Goal: Information Seeking & Learning: Learn about a topic

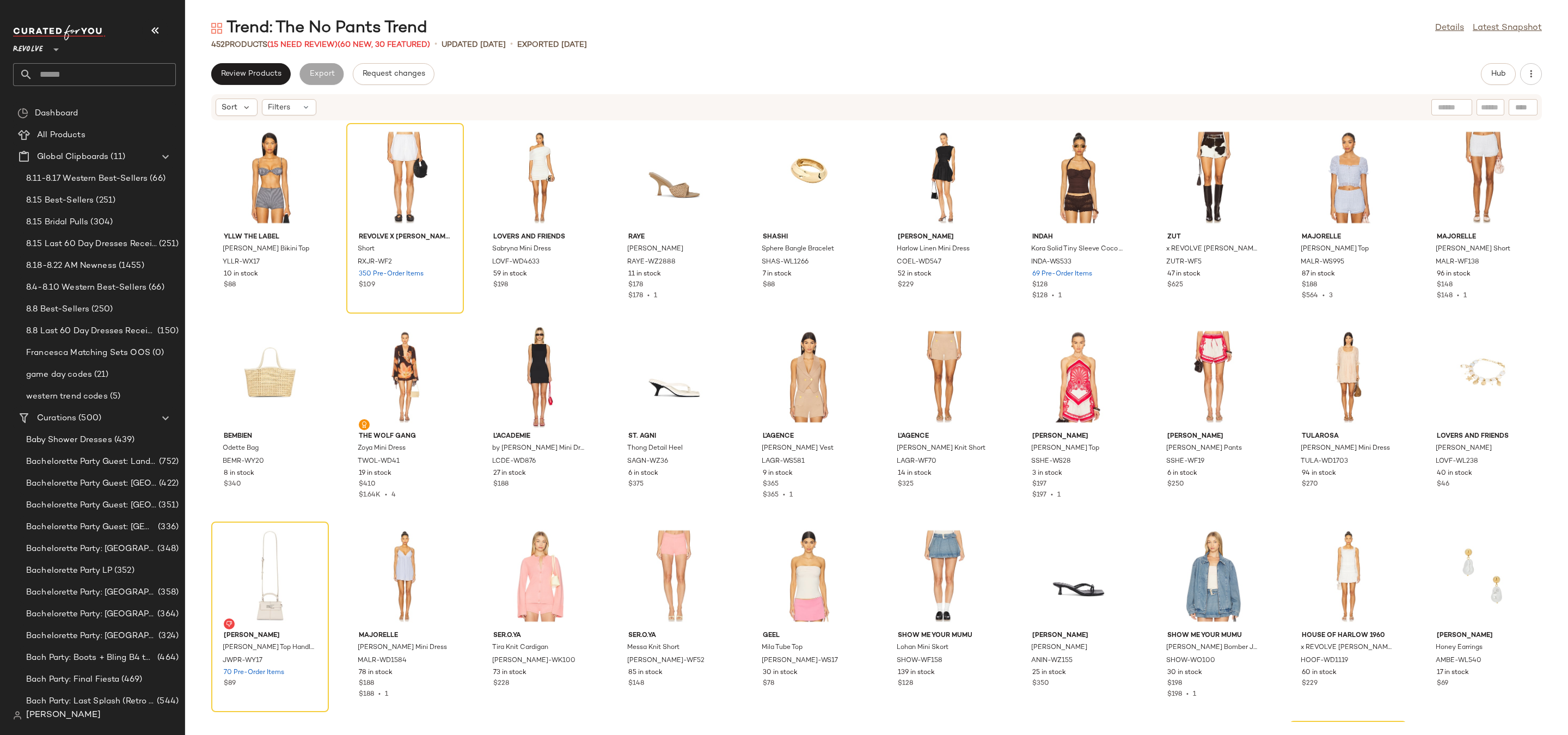
click at [118, 80] on input "text" at bounding box center [104, 74] width 143 height 23
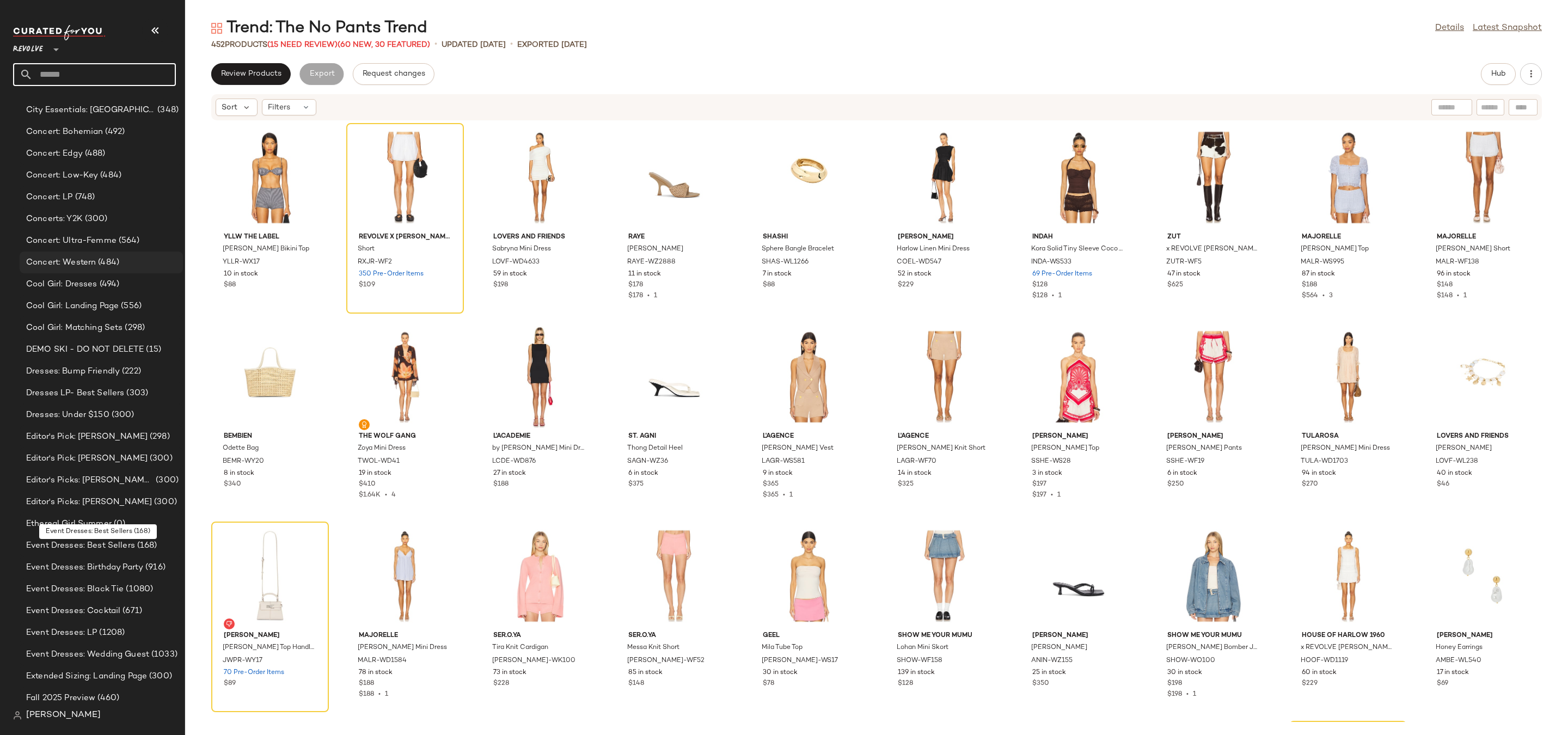
scroll to position [1388, 0]
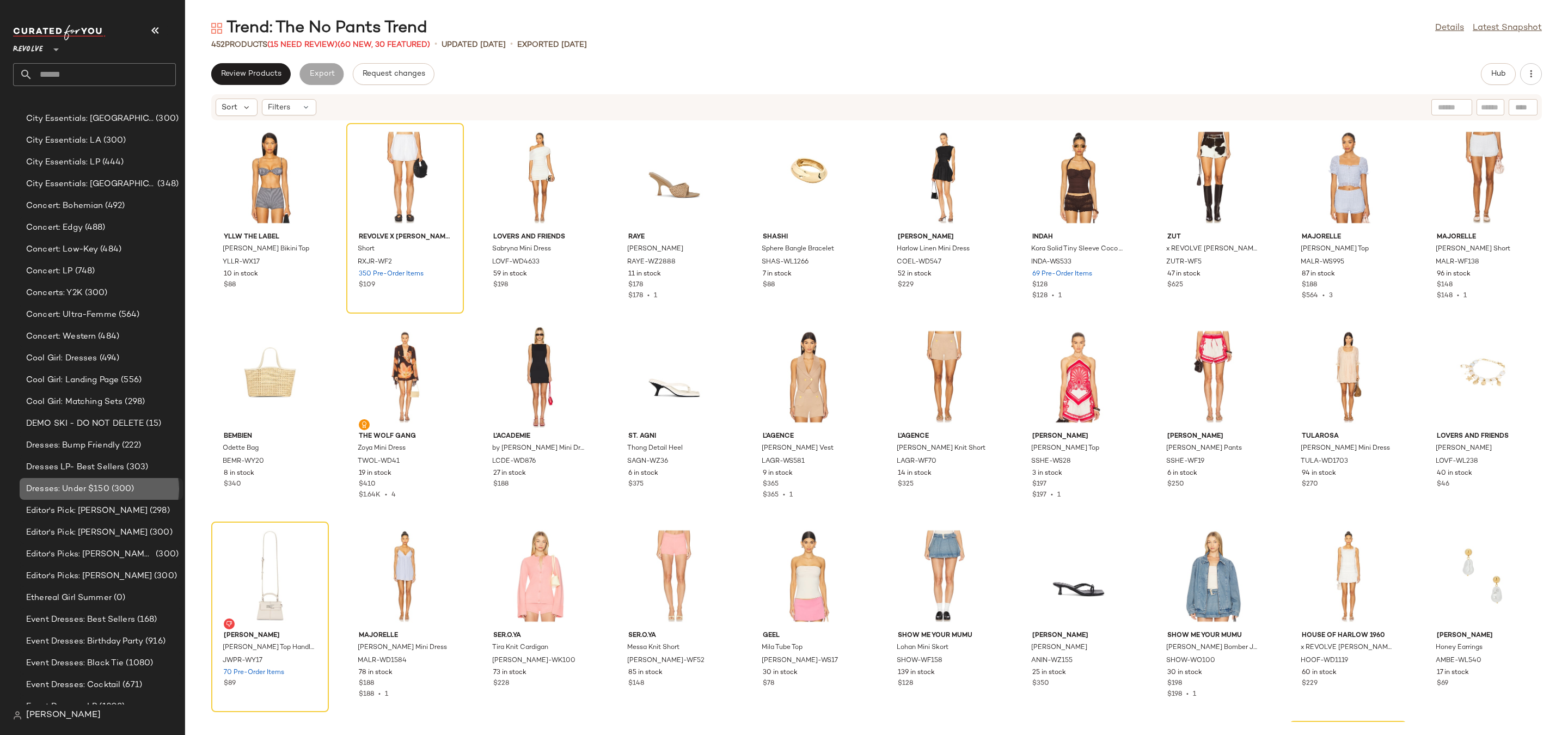
click at [81, 494] on span "Dresses: Under $150" at bounding box center [67, 489] width 83 height 13
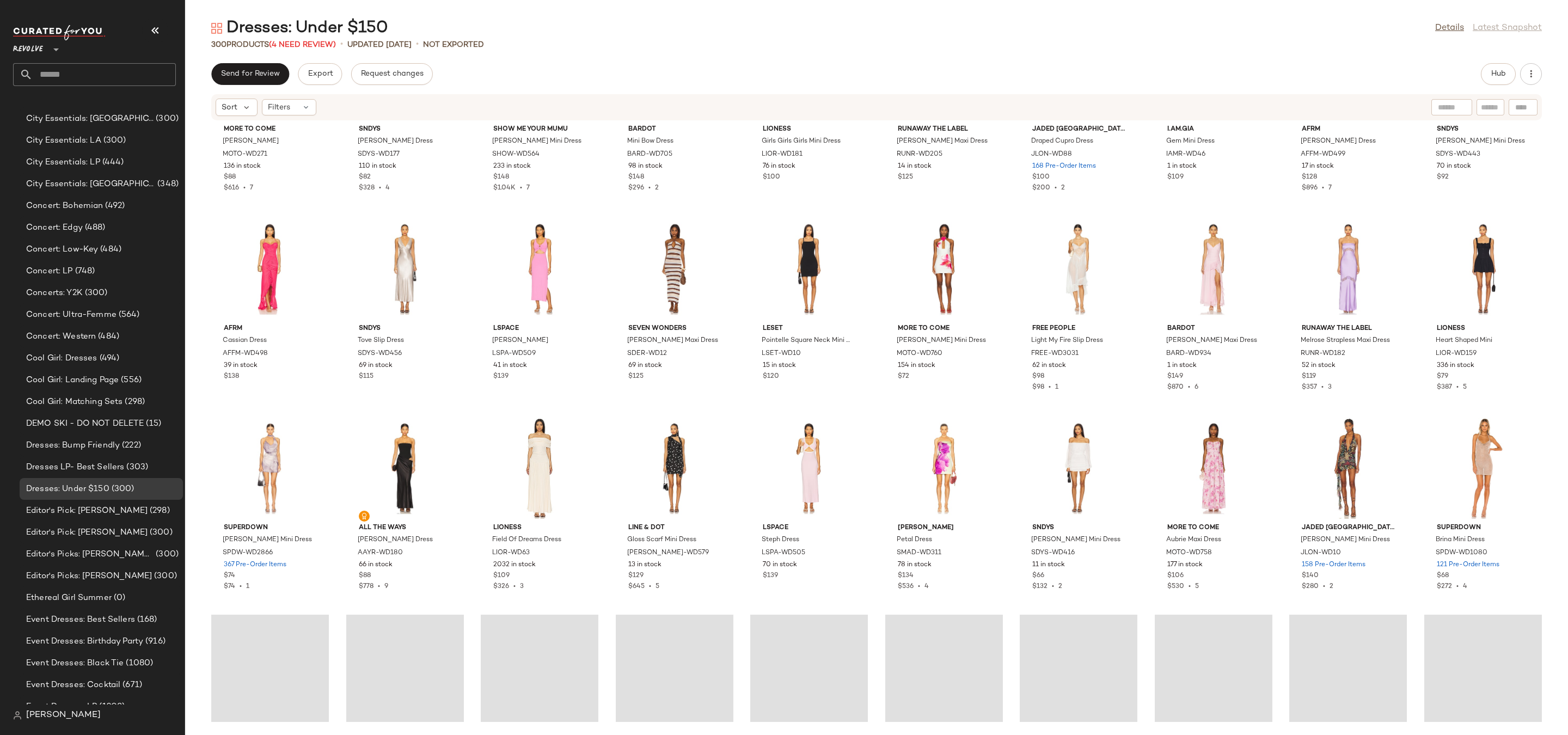
scroll to position [5380, 0]
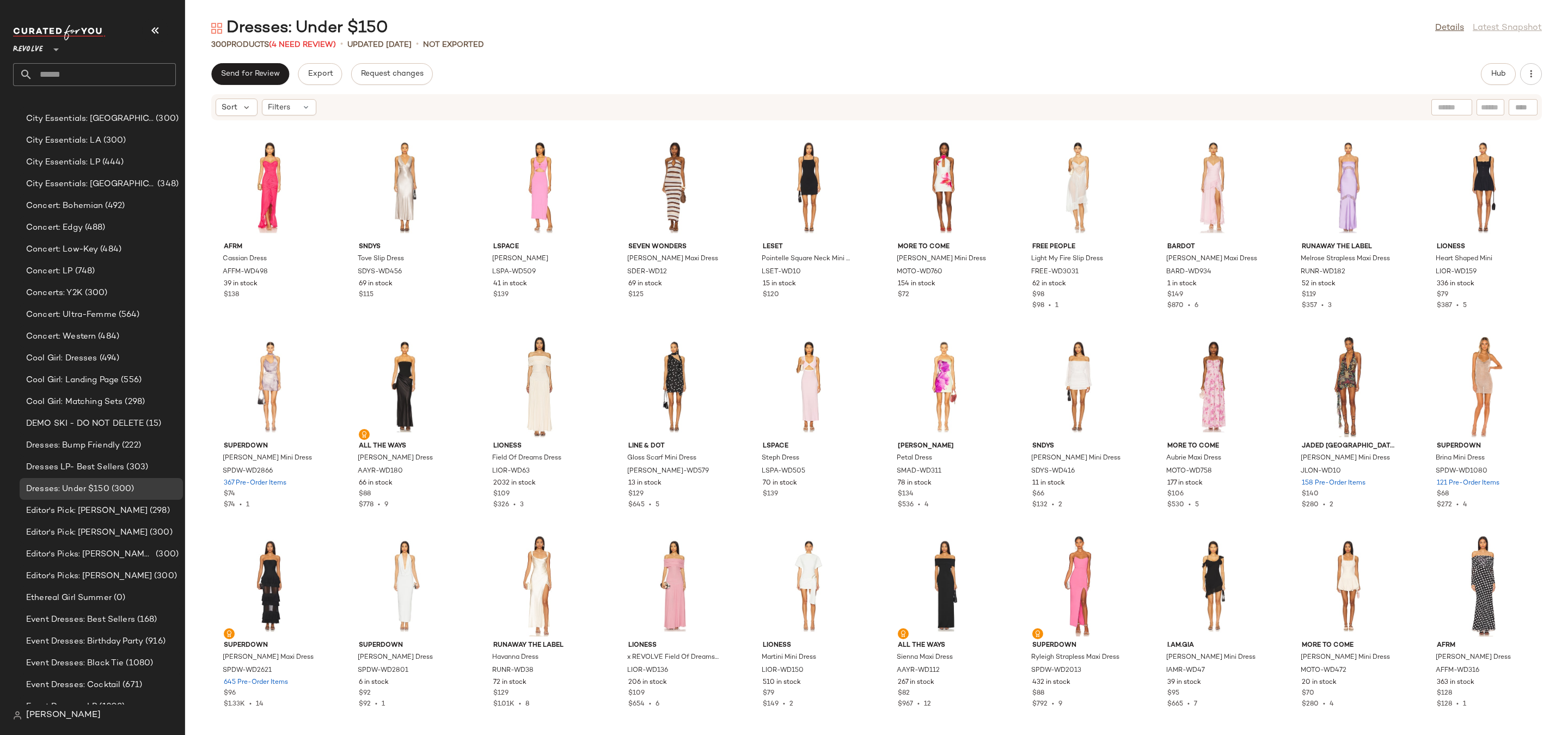
click at [1480, 70] on div "Hub" at bounding box center [1497, 74] width 35 height 22
click at [1483, 76] on button "Hub" at bounding box center [1497, 74] width 35 height 22
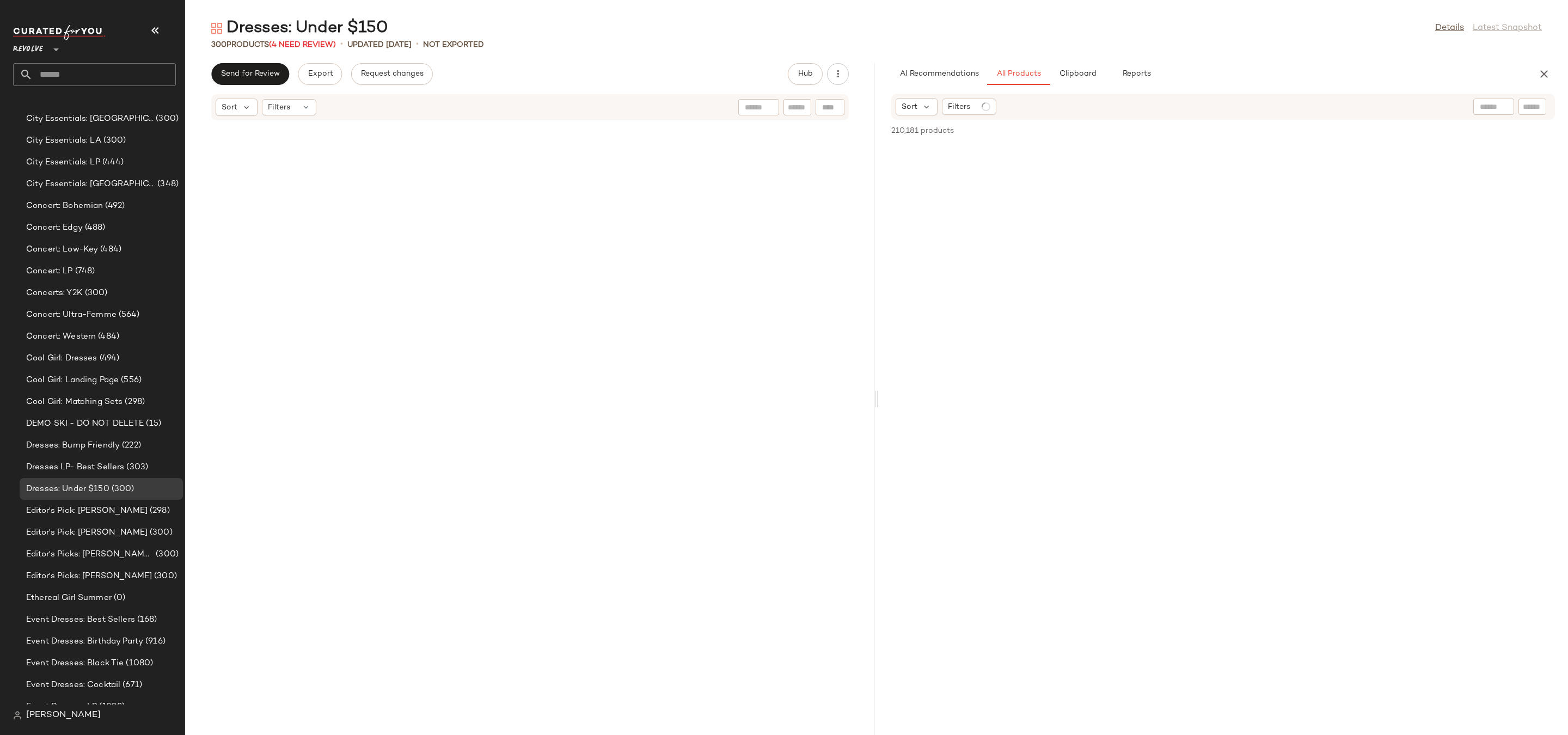
scroll to position [10563, 0]
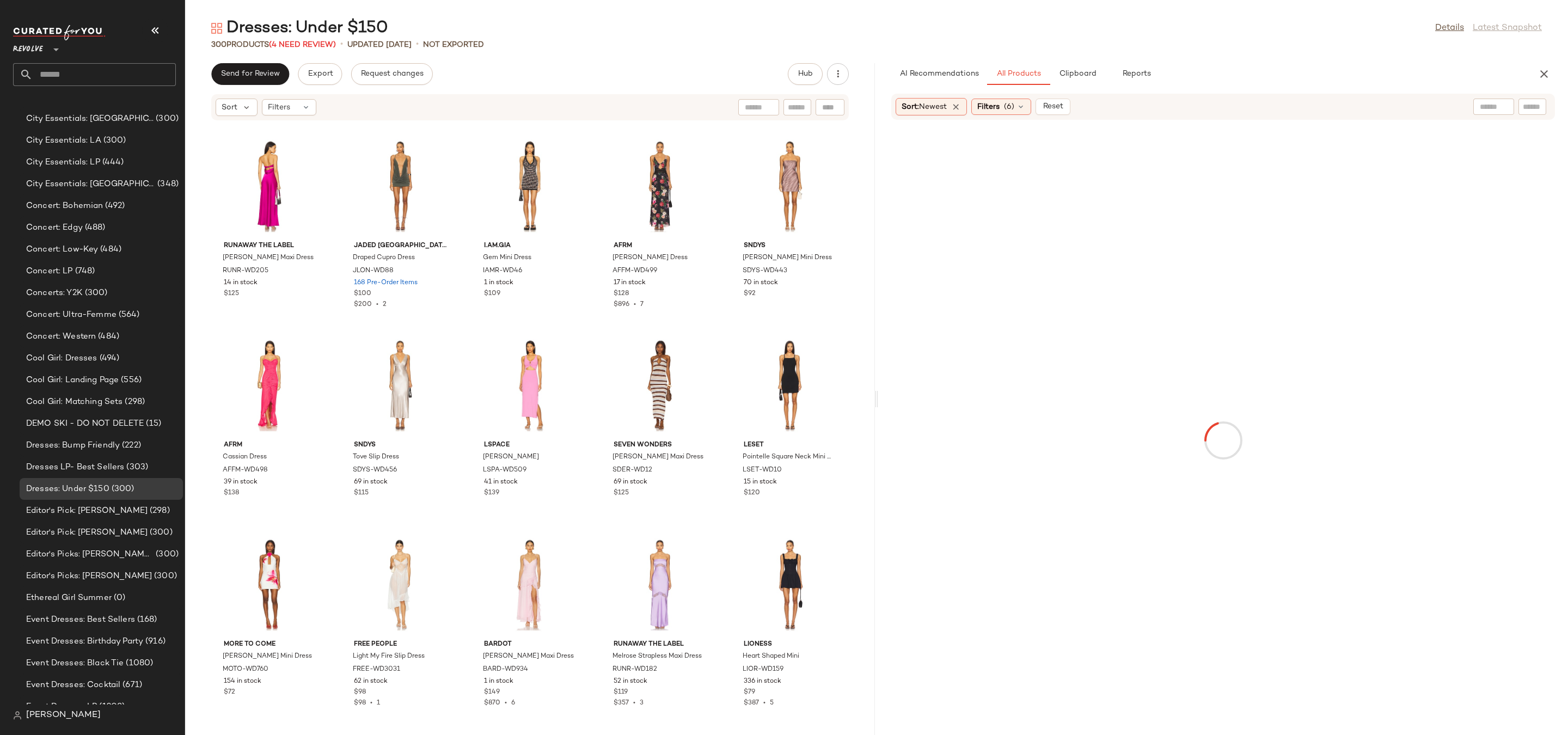
drag, startPoint x: 876, startPoint y: 401, endPoint x: 851, endPoint y: 394, distance: 26.0
click at [845, 402] on div "Dresses: Under $150 Details Latest Snapshot 300 Products (4 Need Review) • upda…" at bounding box center [877, 376] width 1383 height 717
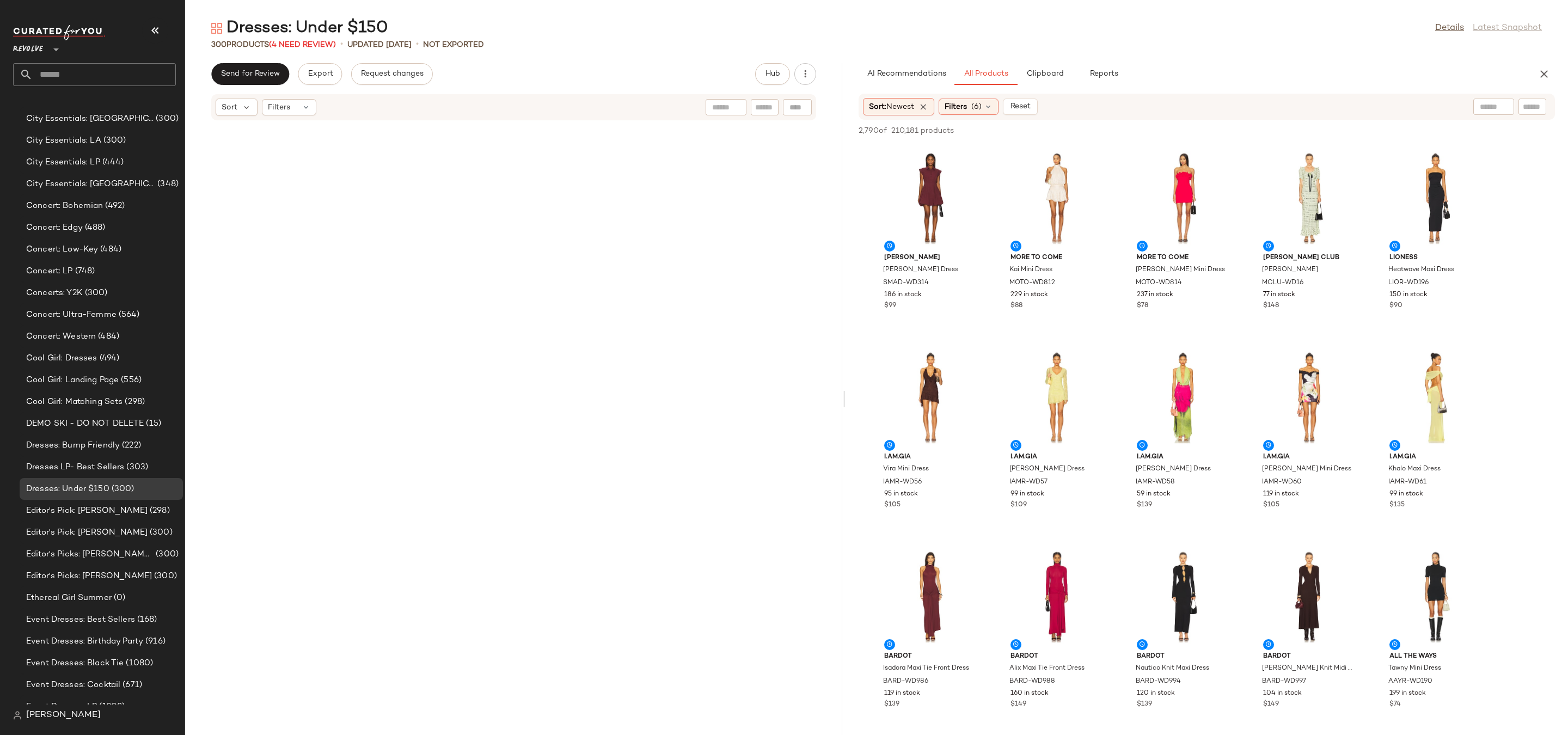
scroll to position [12955, 0]
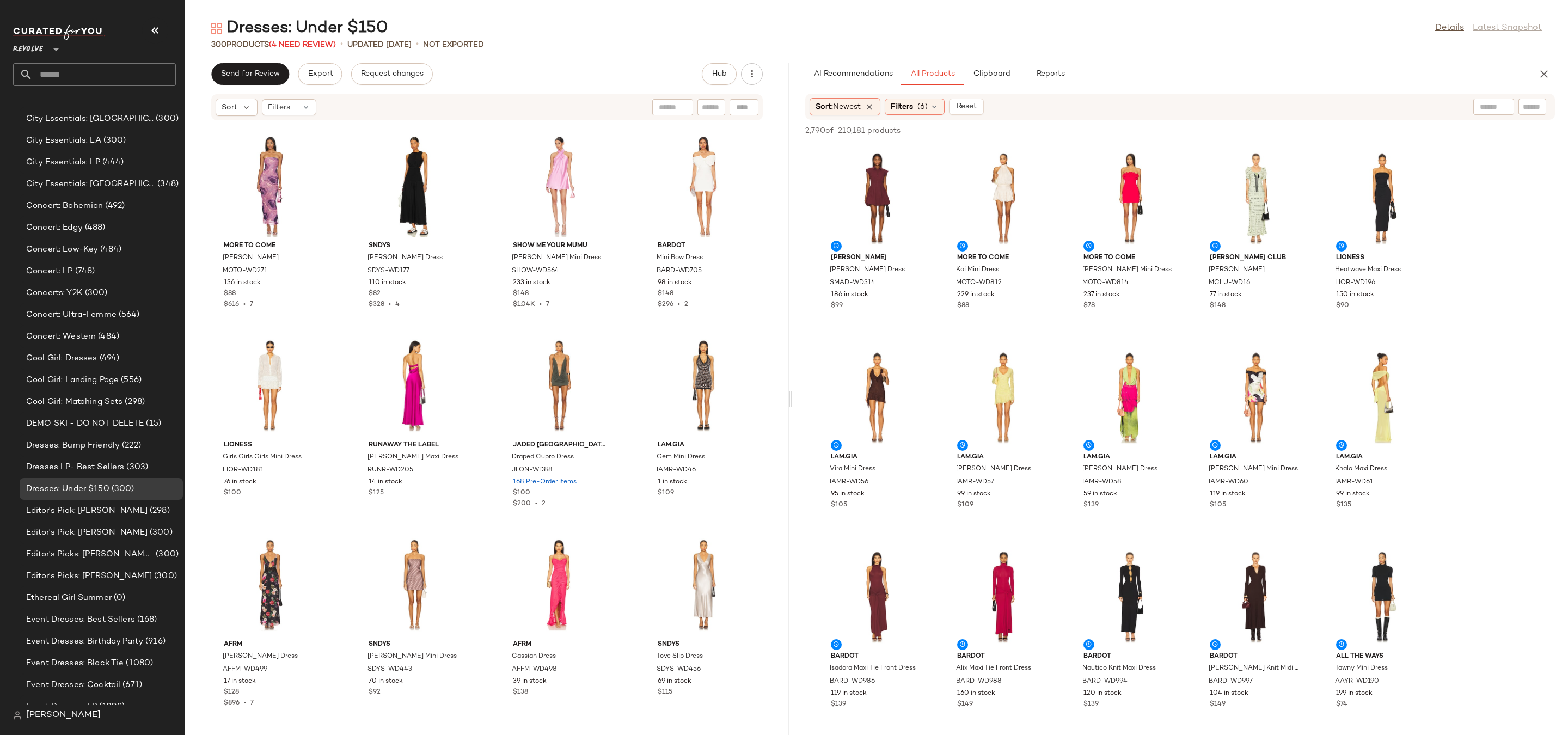
drag, startPoint x: 841, startPoint y: 657, endPoint x: 785, endPoint y: 155, distance: 505.1
click at [785, 156] on div "Dresses: Under $150 Details Latest Snapshot 300 Products (4 Need Review) • upda…" at bounding box center [877, 376] width 1383 height 717
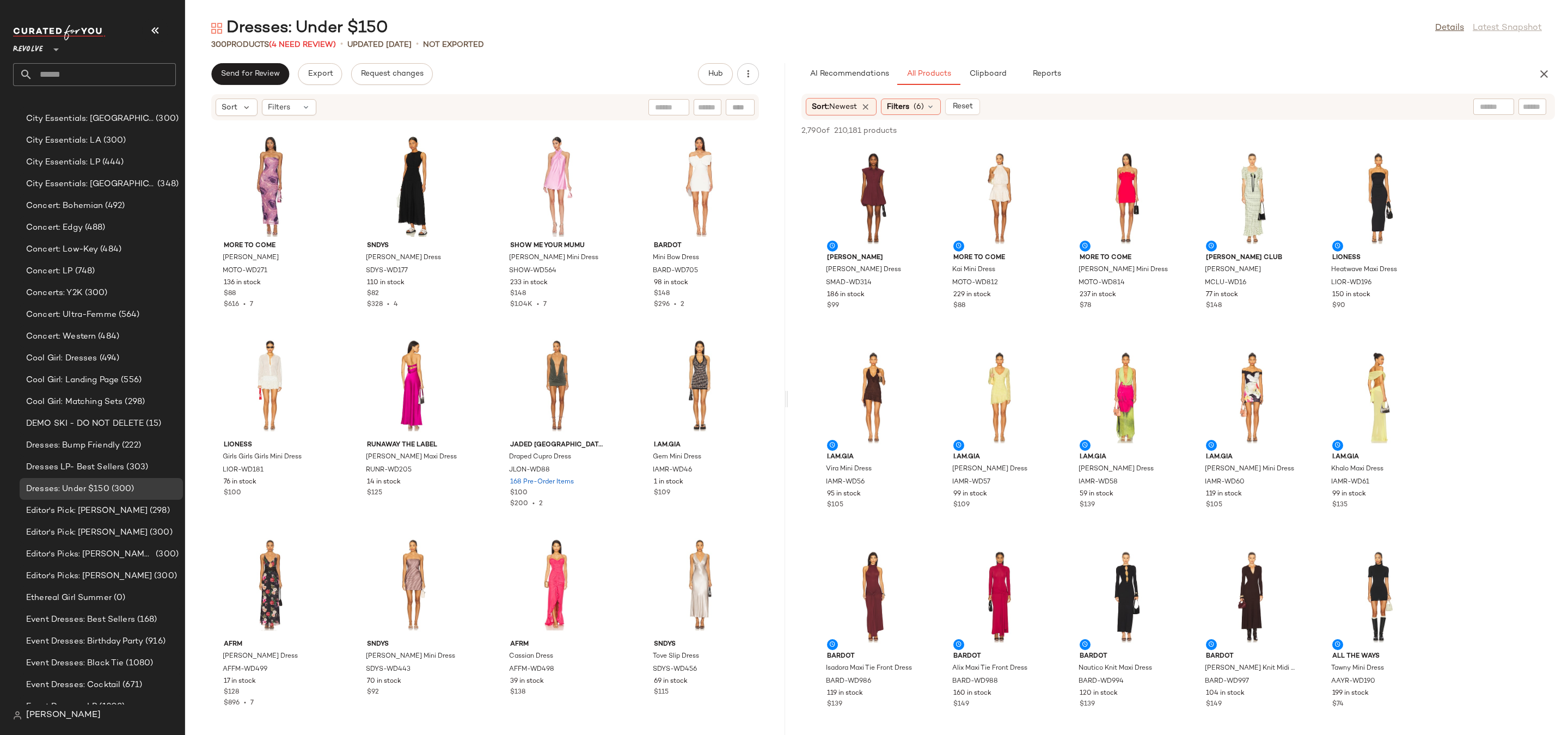
scroll to position [0, 0]
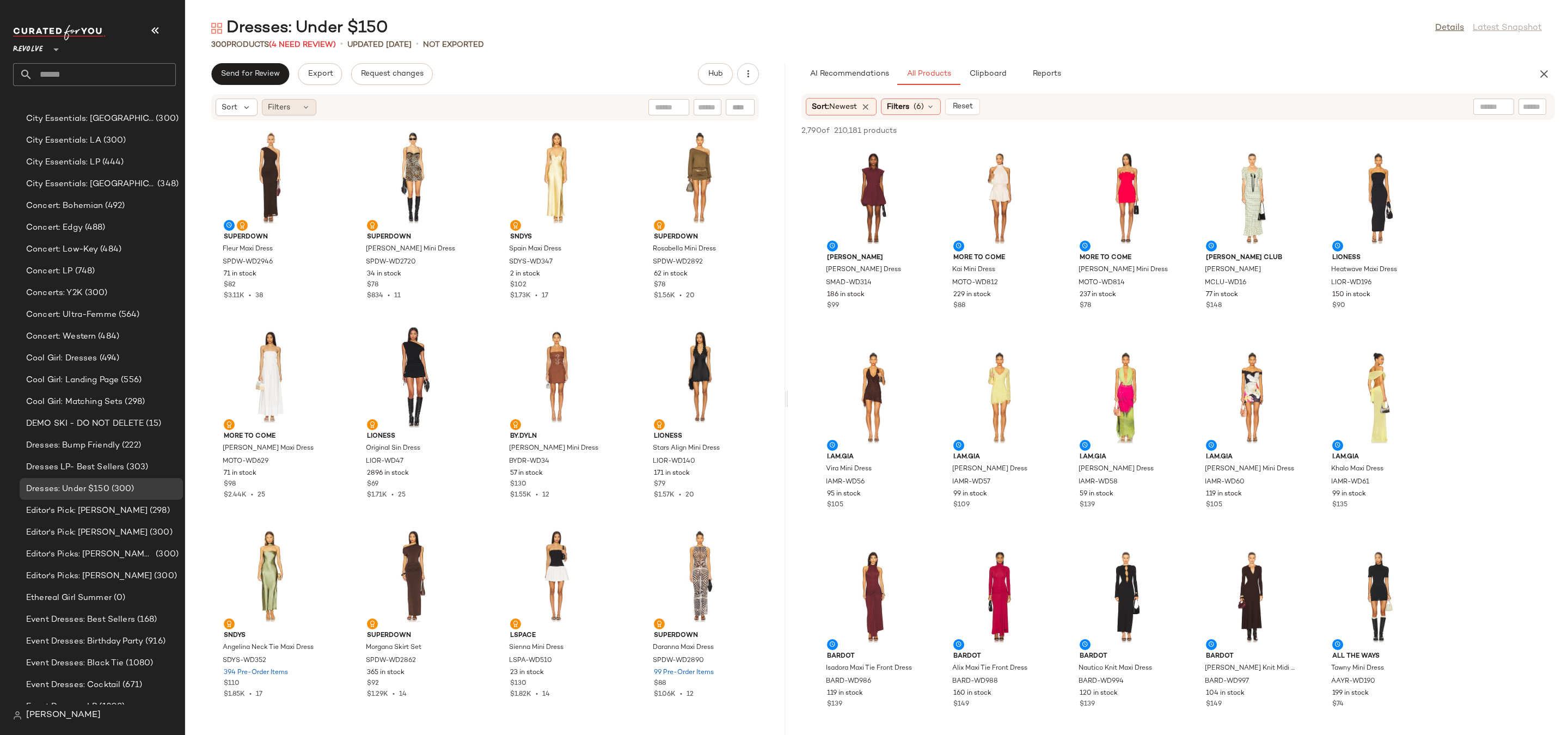
click at [306, 108] on icon at bounding box center [306, 107] width 9 height 9
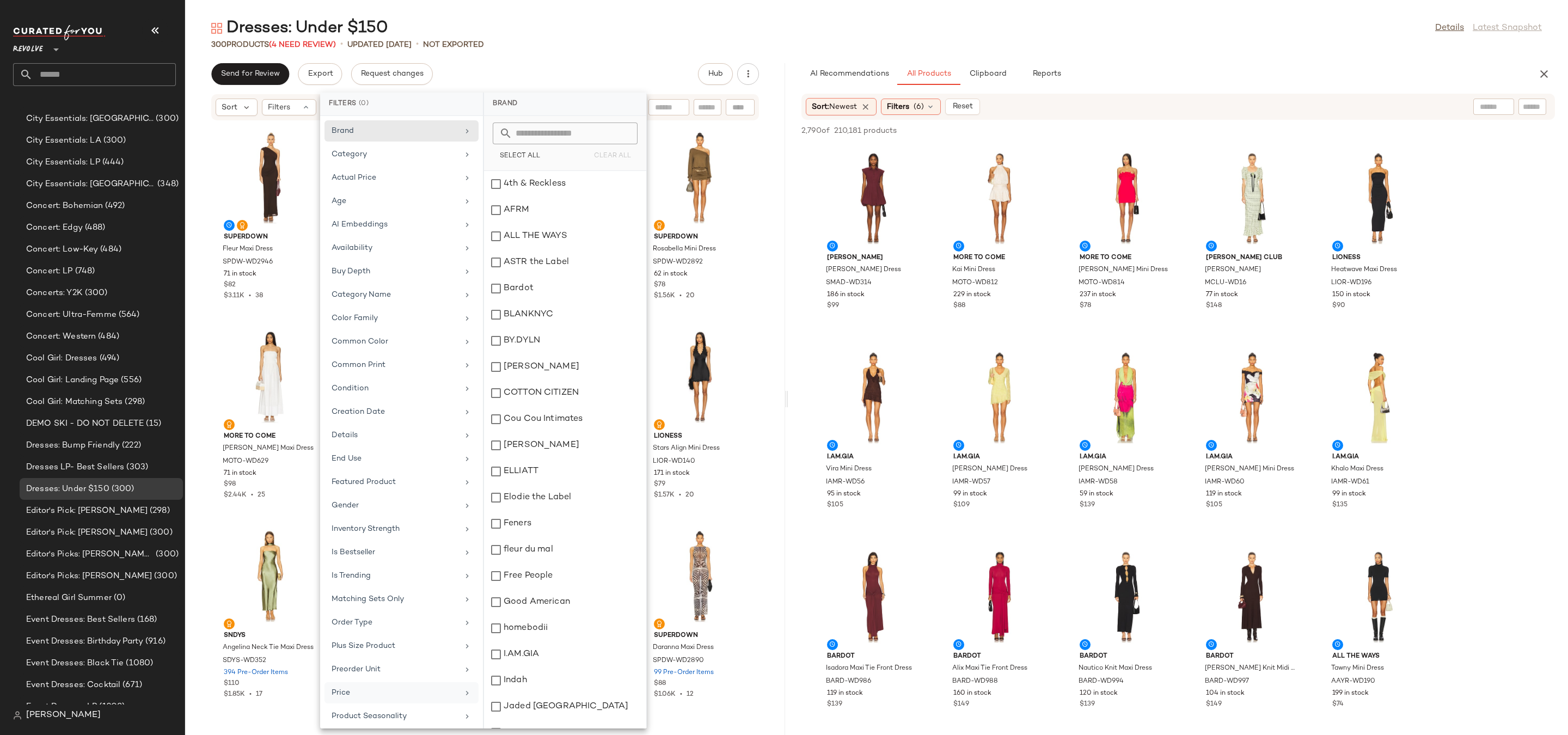
click at [377, 705] on div "Price" at bounding box center [401, 716] width 154 height 22
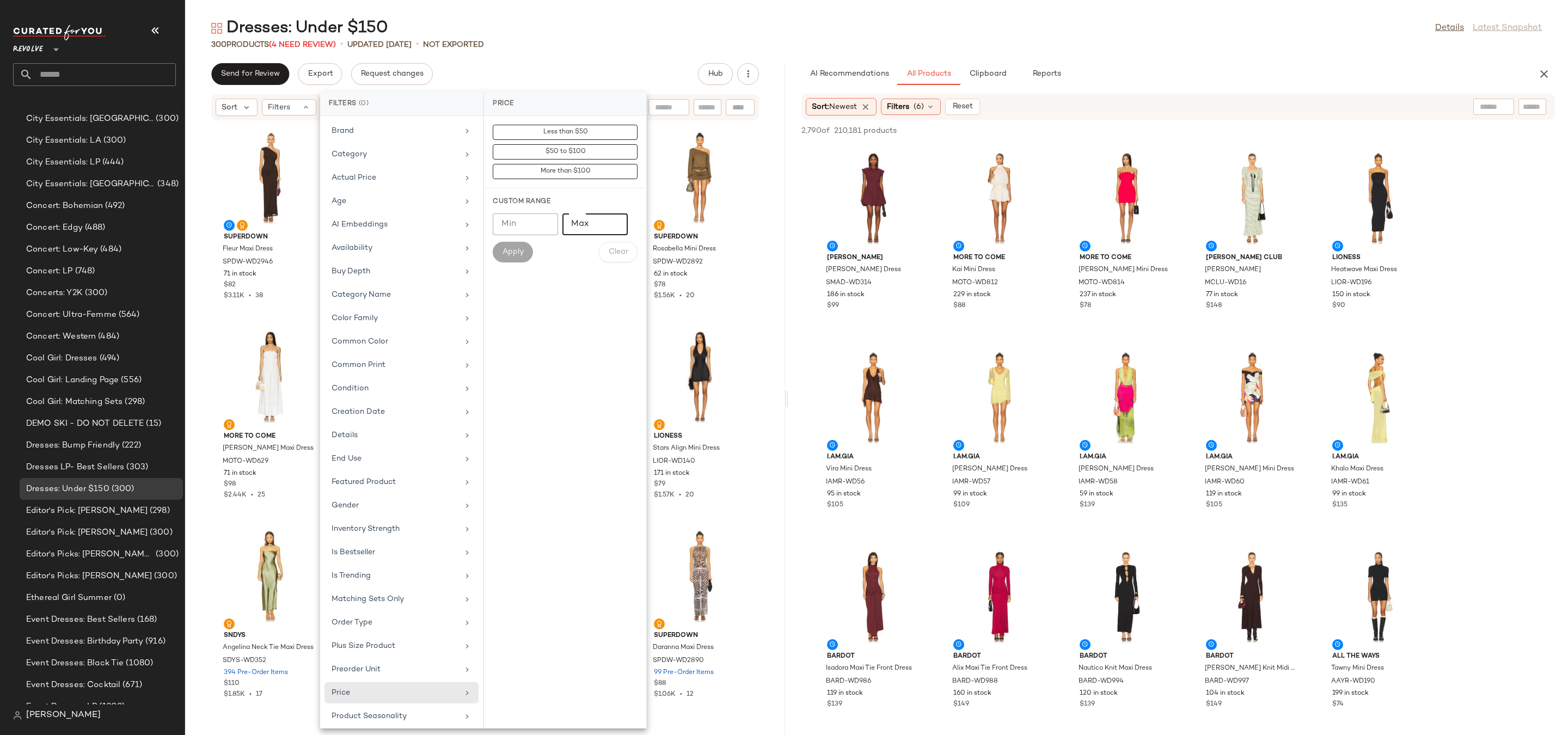
click at [588, 220] on input "Max" at bounding box center [595, 224] width 65 height 22
type input "*"
type input "***"
click at [500, 252] on button "Apply" at bounding box center [513, 252] width 40 height 21
click at [678, 2] on main "Dresses: Under $150 Details Latest Snapshot 300 / 300 Products (4 Need Review) …" at bounding box center [784, 367] width 1568 height 735
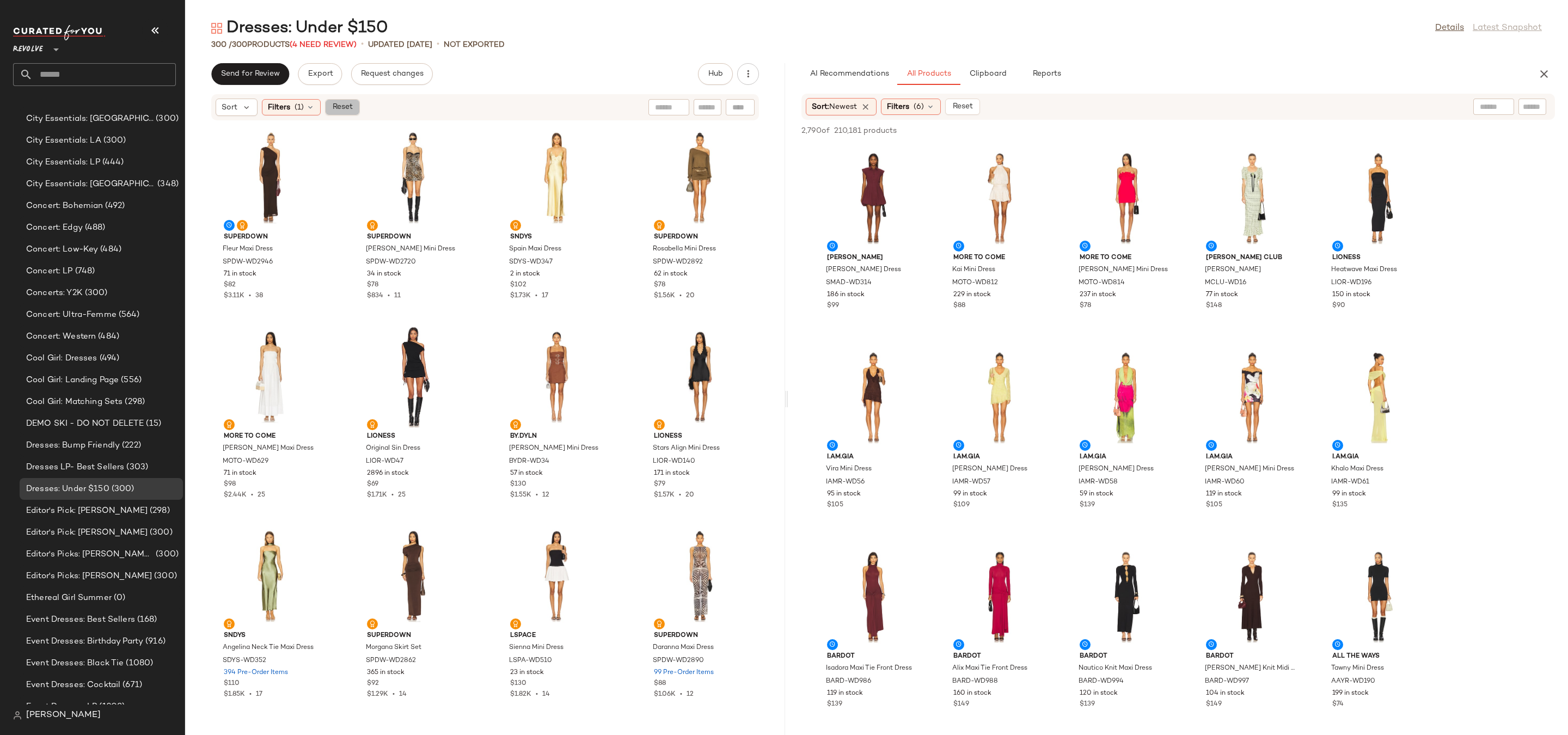
click at [349, 107] on span "Reset" at bounding box center [341, 107] width 21 height 9
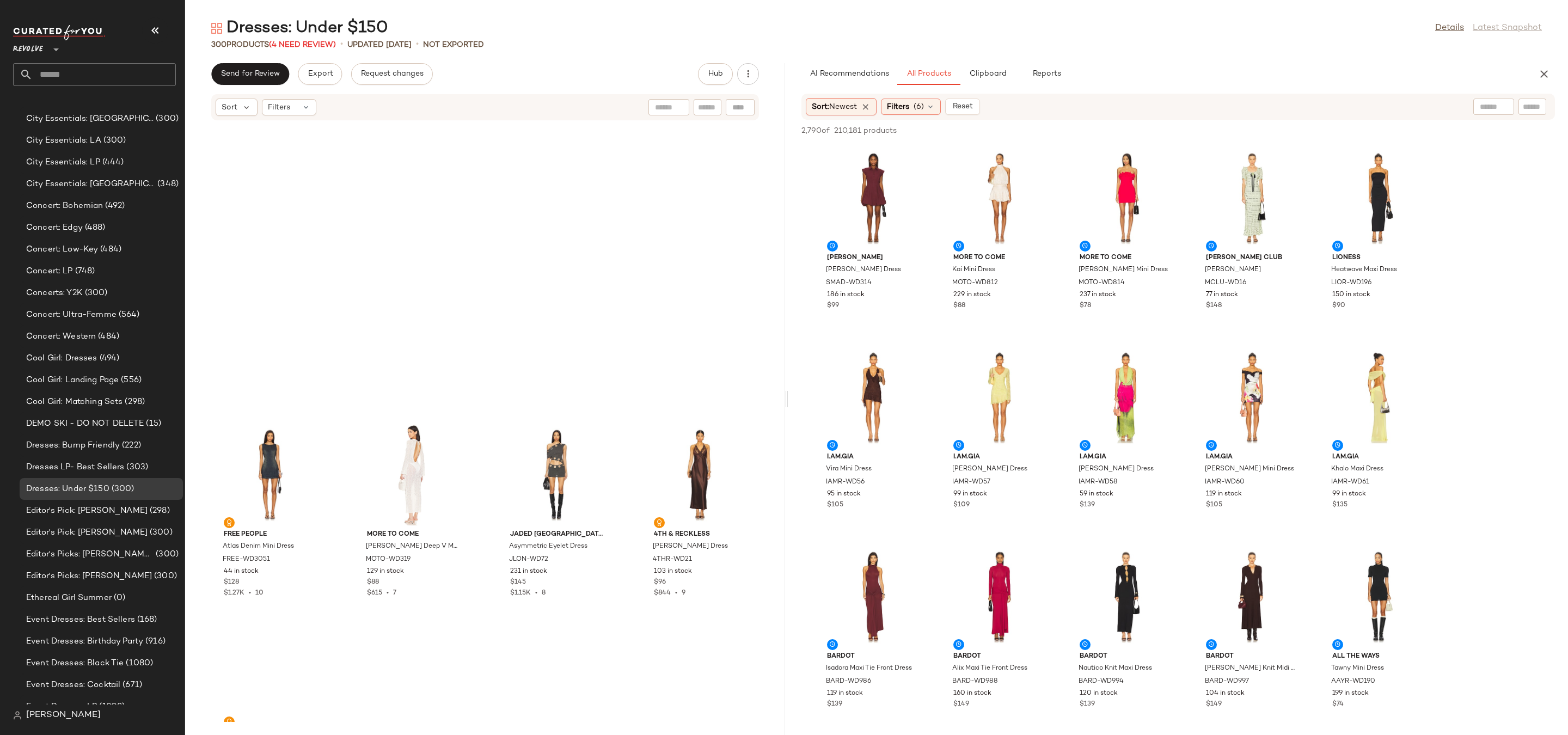
scroll to position [1122, 0]
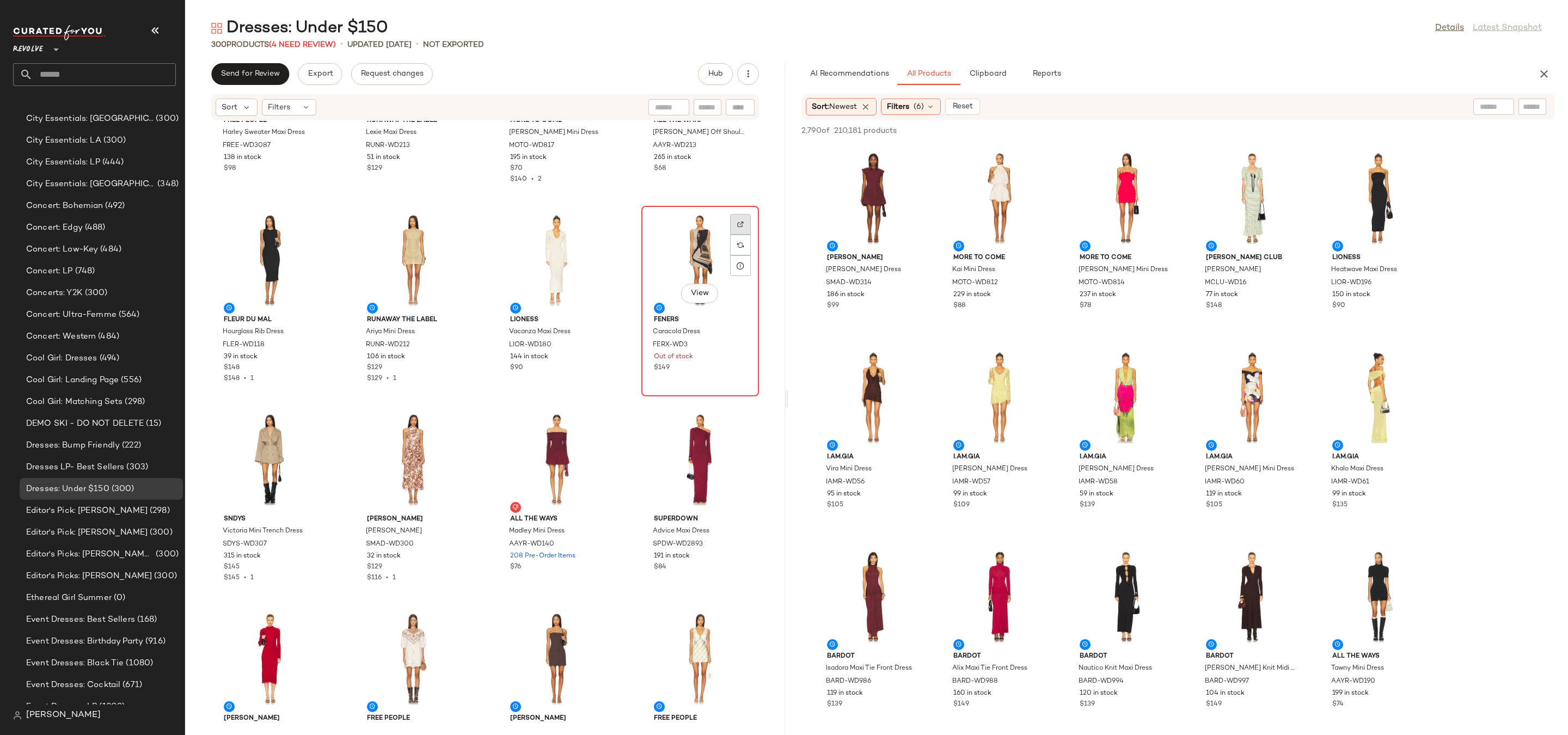
click at [737, 227] on img at bounding box center [740, 224] width 7 height 7
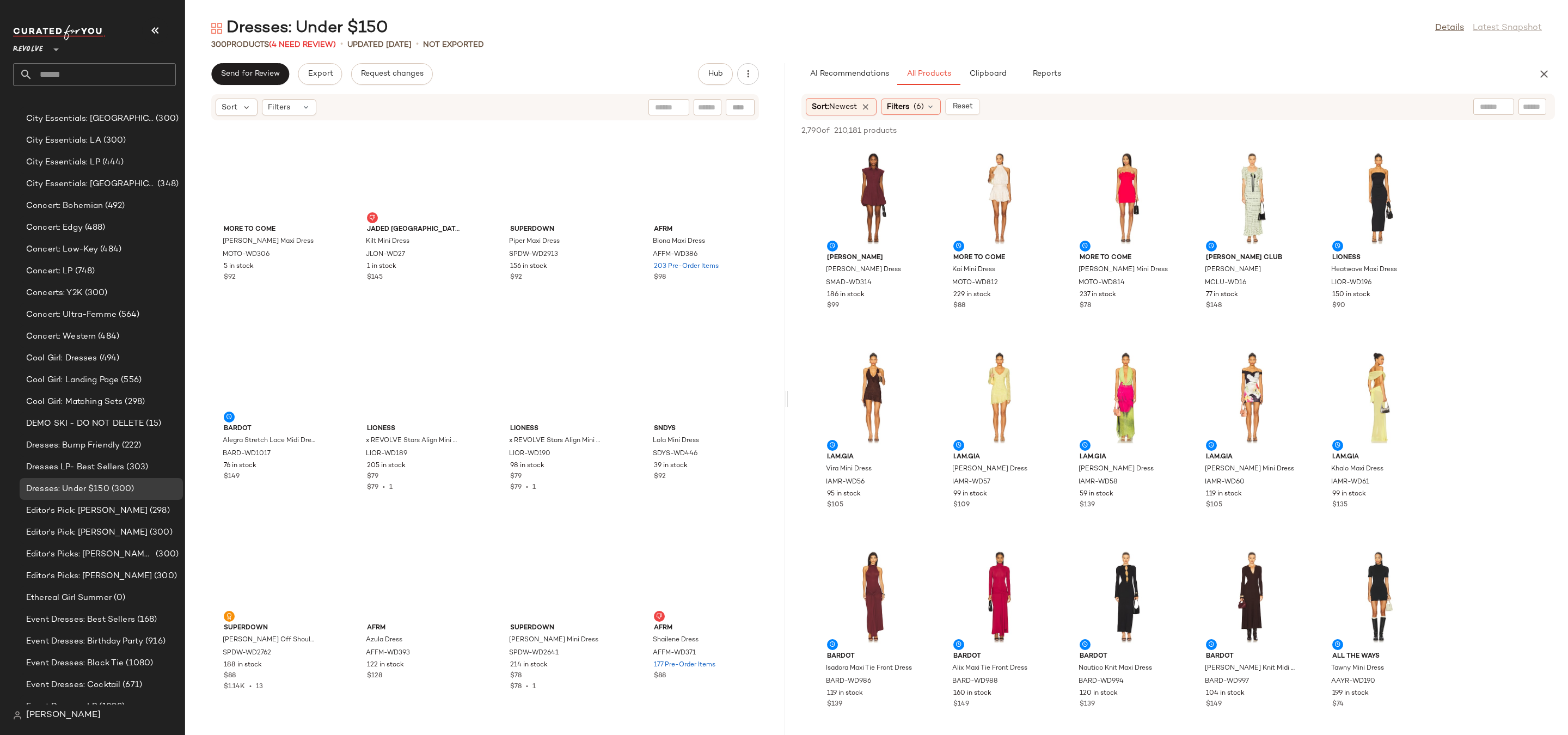
scroll to position [2701, 0]
